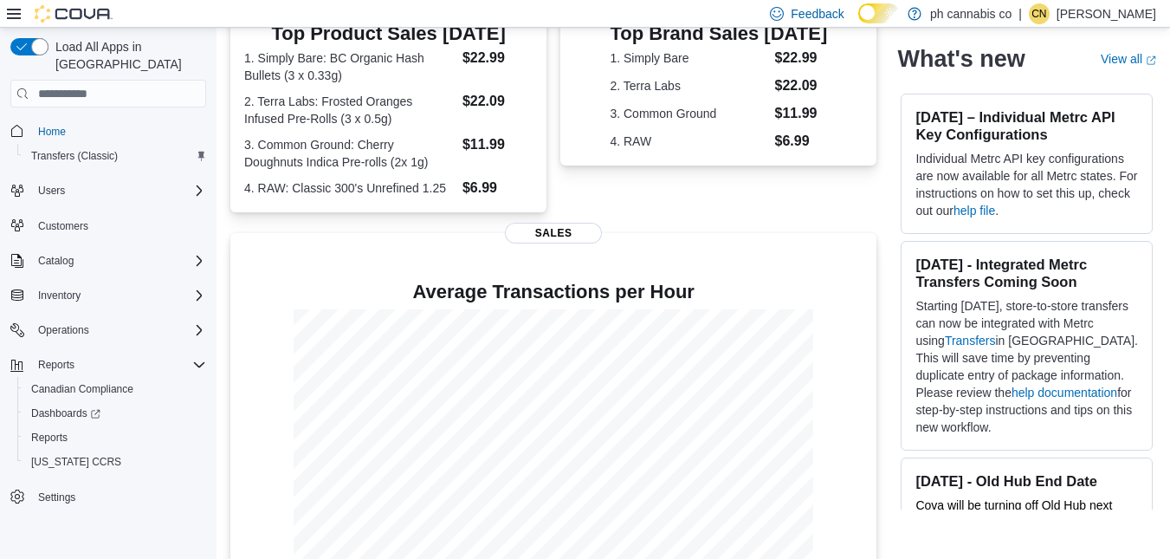
scroll to position [275, 0]
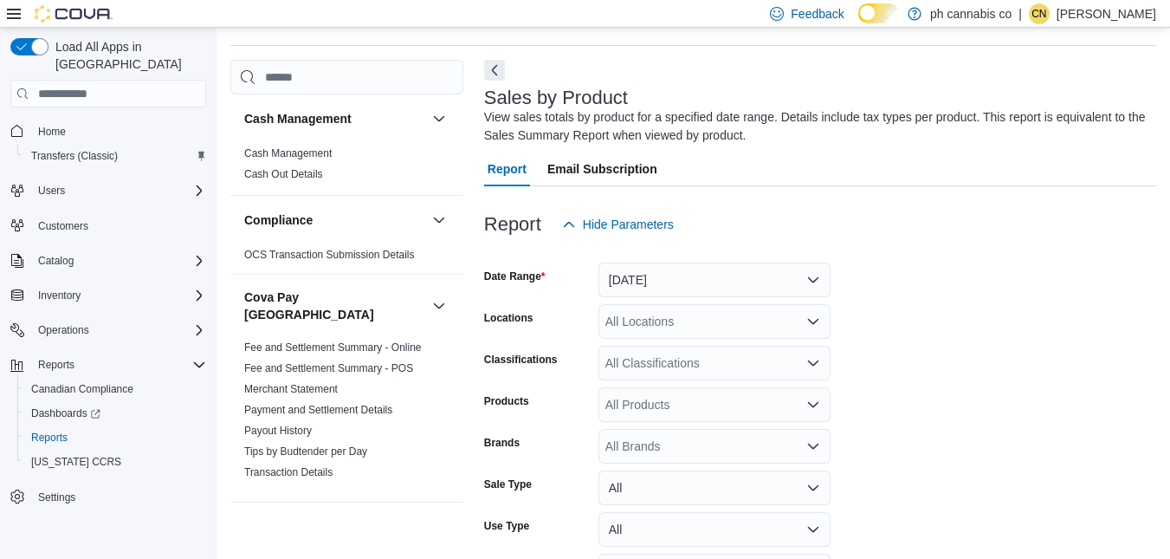
scroll to position [65, 0]
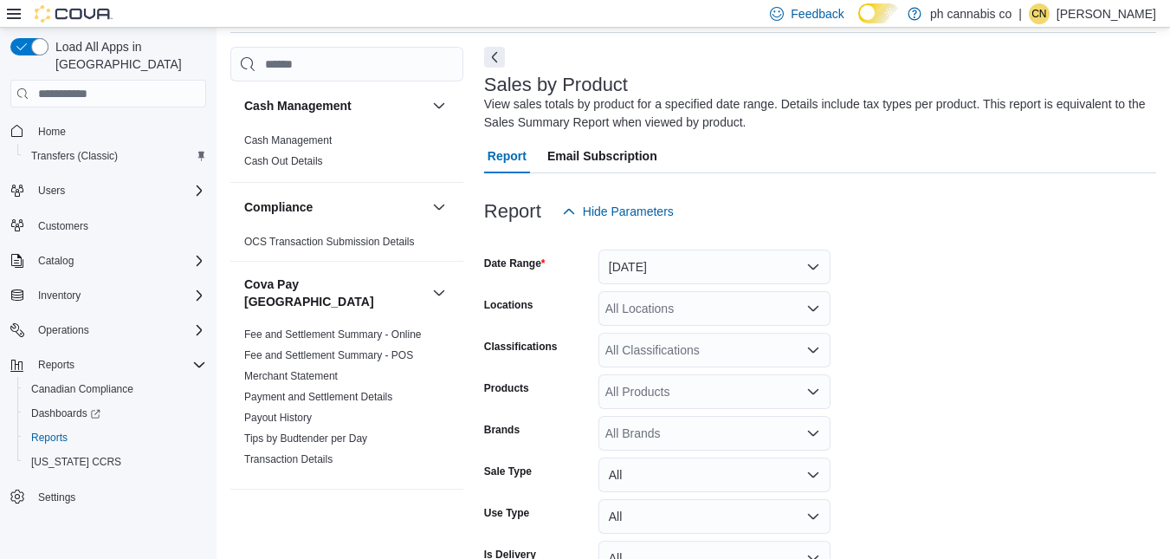
click at [11, 17] on icon at bounding box center [14, 14] width 14 height 10
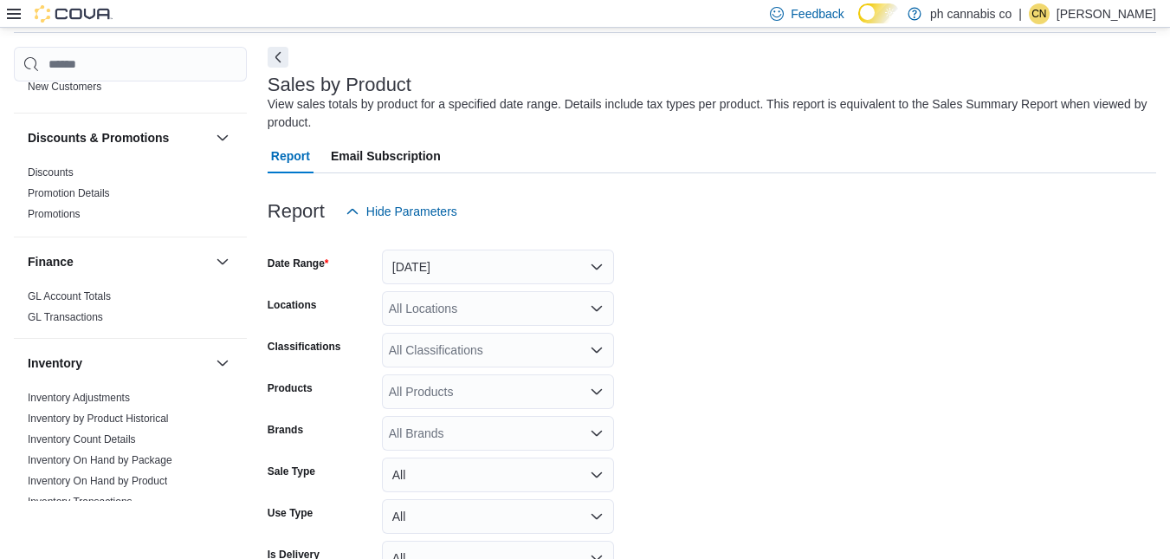
scroll to position [787, 0]
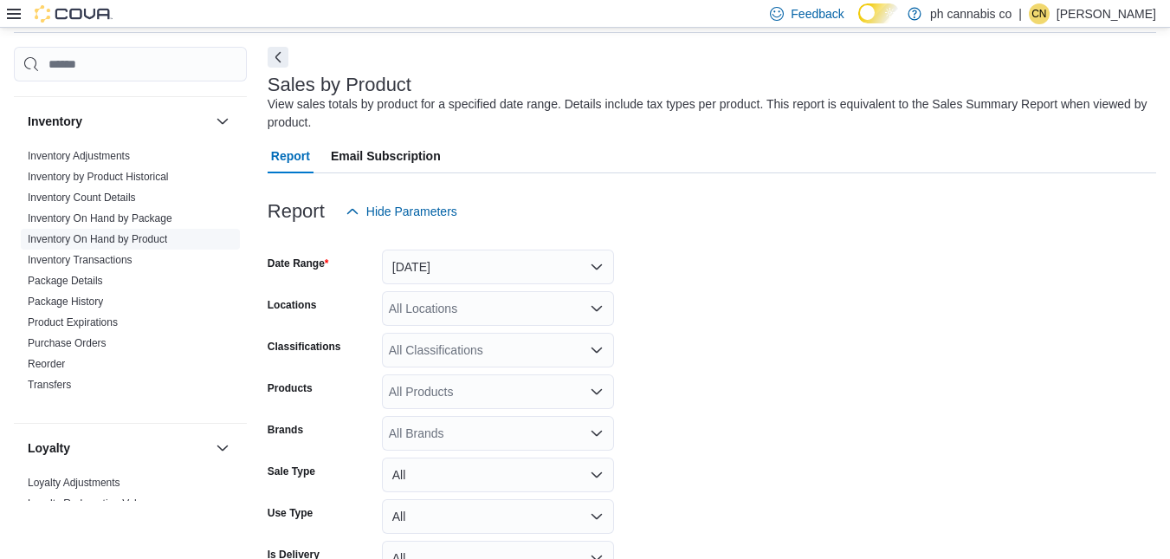
click at [146, 236] on link "Inventory On Hand by Product" at bounding box center [97, 239] width 139 height 12
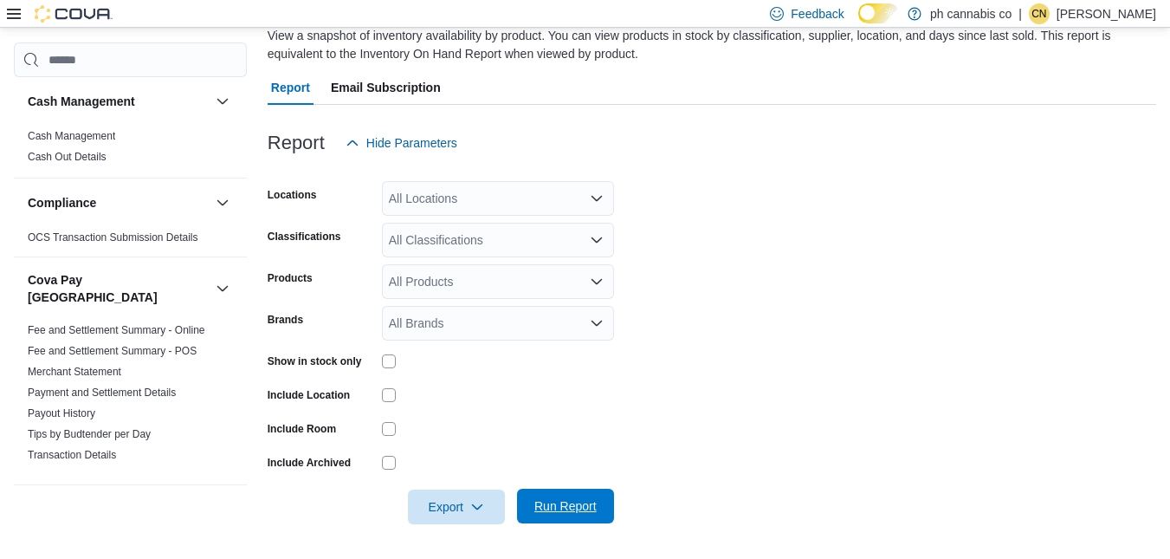
click at [555, 503] on span "Run Report" at bounding box center [566, 505] width 62 height 17
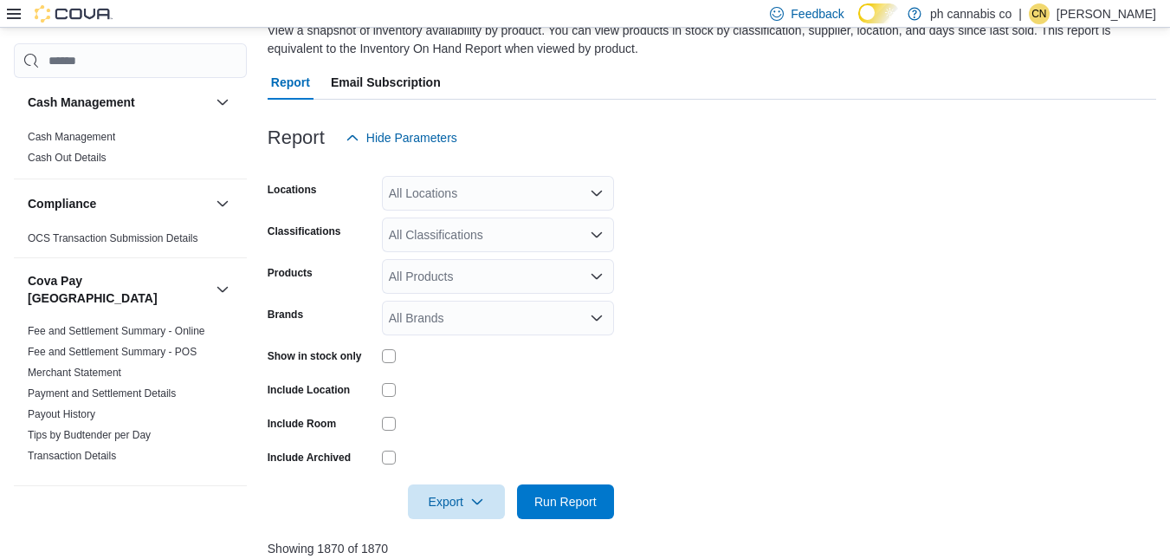
scroll to position [196, 0]
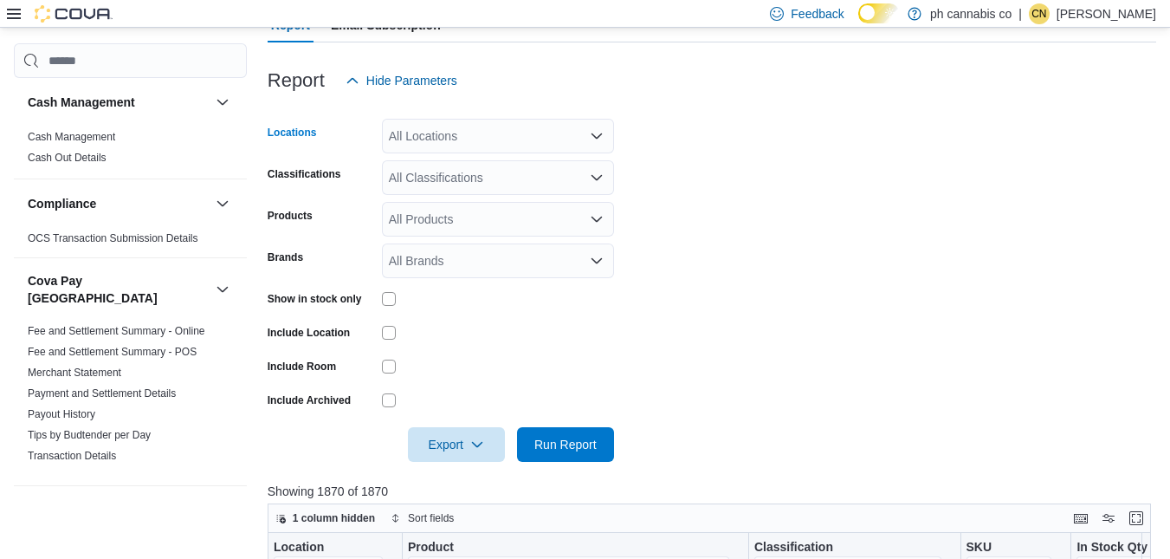
click at [594, 139] on icon "Open list of options" at bounding box center [597, 135] width 10 height 5
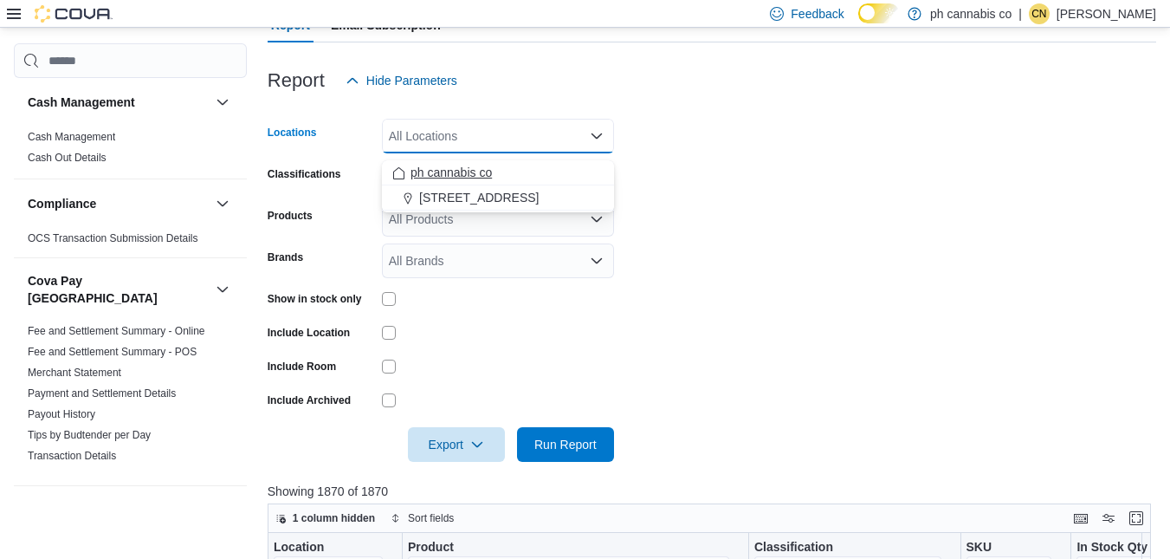
click at [525, 178] on div "ph cannabis co" at bounding box center [497, 172] width 211 height 17
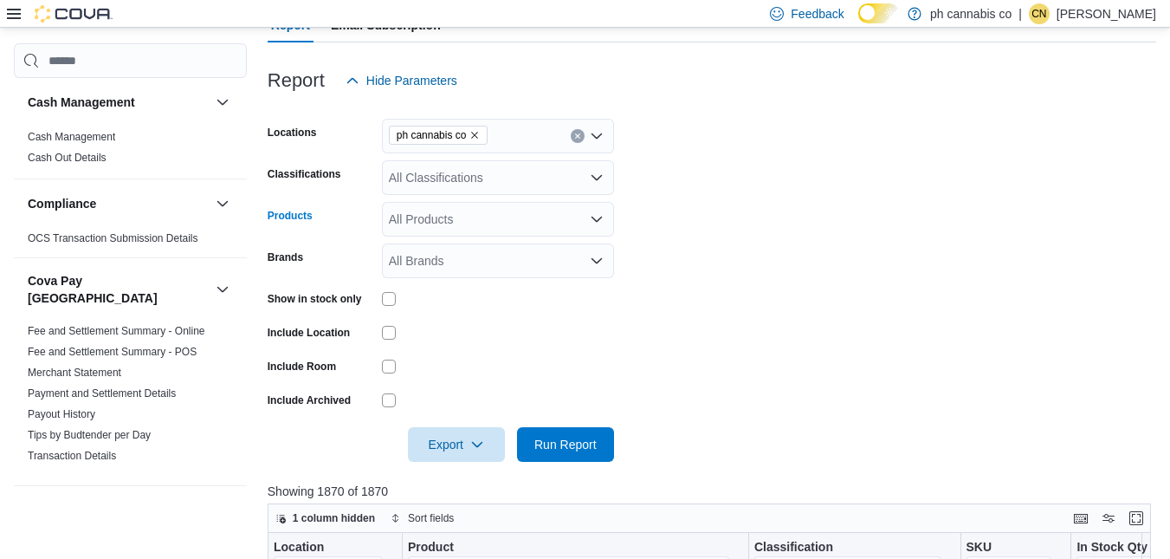
click at [442, 227] on div "All Products" at bounding box center [498, 219] width 232 height 35
click at [594, 223] on icon "Close list of options" at bounding box center [597, 219] width 14 height 14
click at [450, 230] on div "All Products" at bounding box center [498, 219] width 232 height 35
click at [727, 246] on form "Locations ph cannabis co Classifications All Classifications Products All Produ…" at bounding box center [712, 280] width 889 height 364
click at [556, 452] on span "Run Report" at bounding box center [566, 443] width 62 height 17
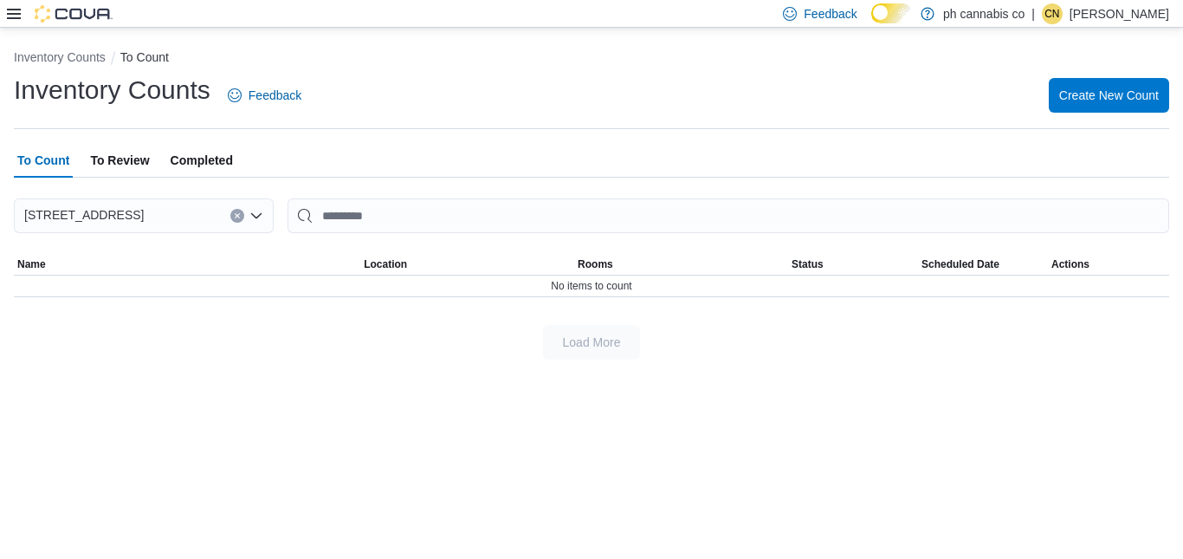
click at [130, 165] on span "To Review" at bounding box center [119, 160] width 59 height 35
